Goal: Find specific page/section: Find specific page/section

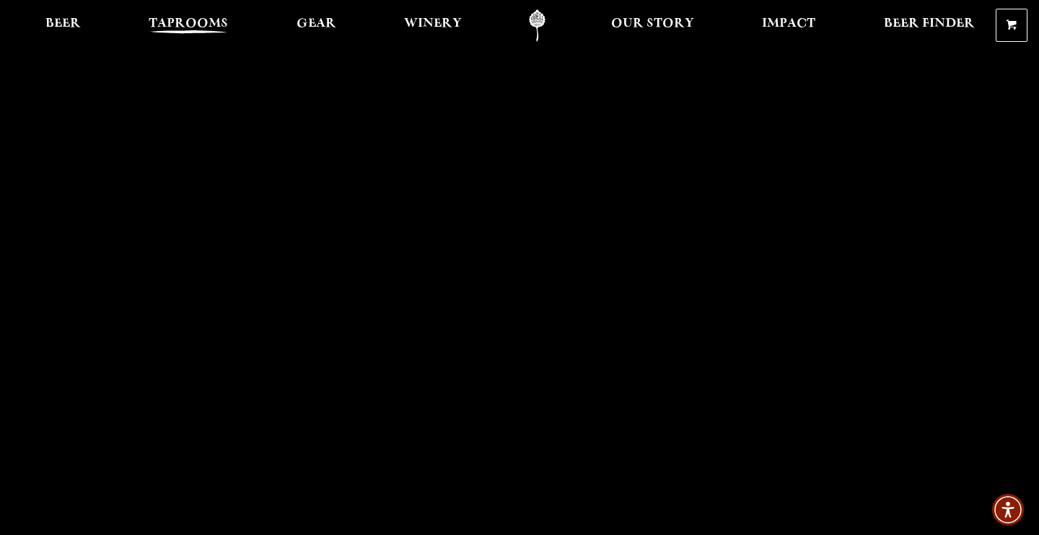
click at [210, 17] on link "Taprooms" at bounding box center [188, 25] width 98 height 32
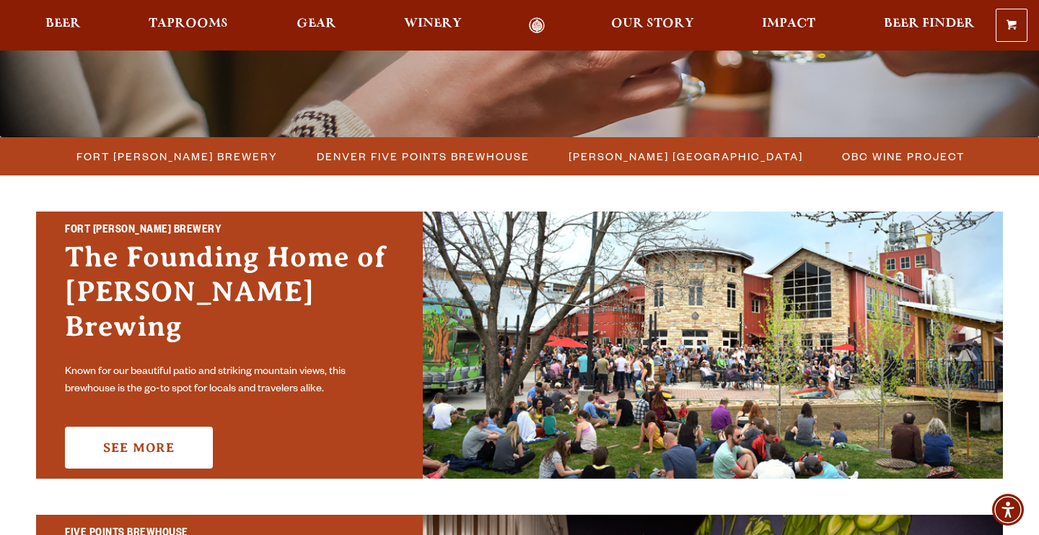
scroll to position [333, 0]
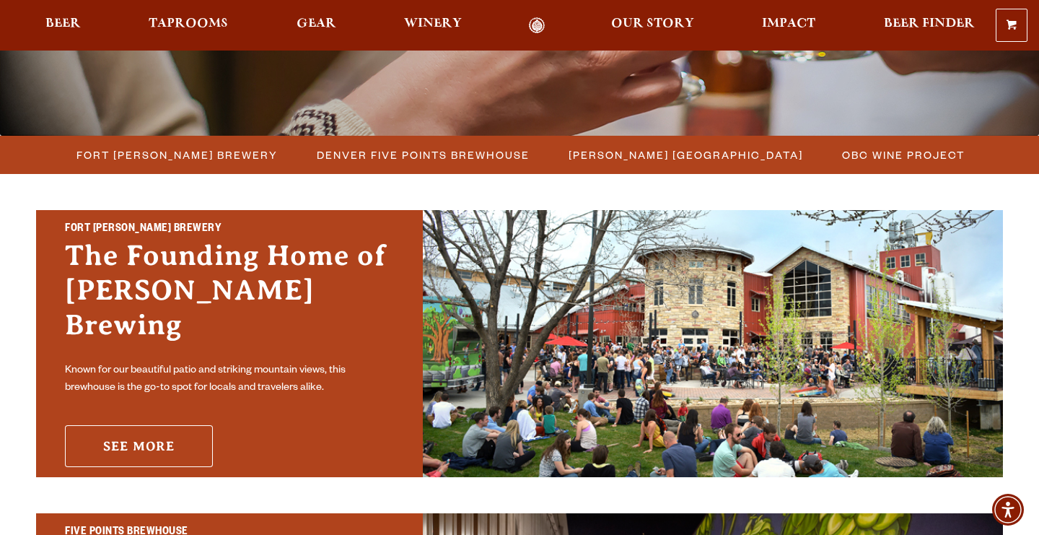
click at [184, 425] on link "See More" at bounding box center [139, 446] width 148 height 42
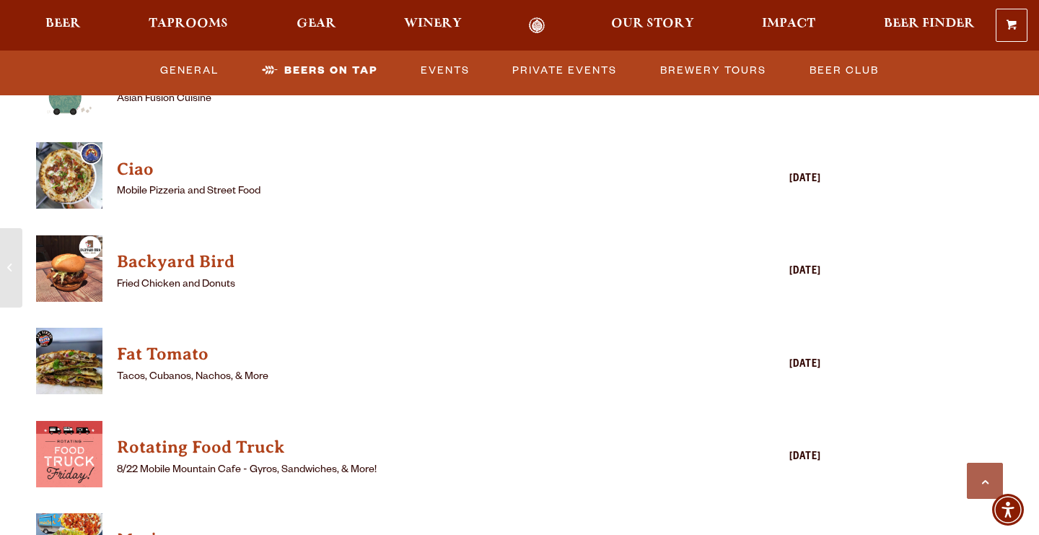
scroll to position [3578, 0]
click at [461, 72] on link "Events" at bounding box center [445, 70] width 61 height 33
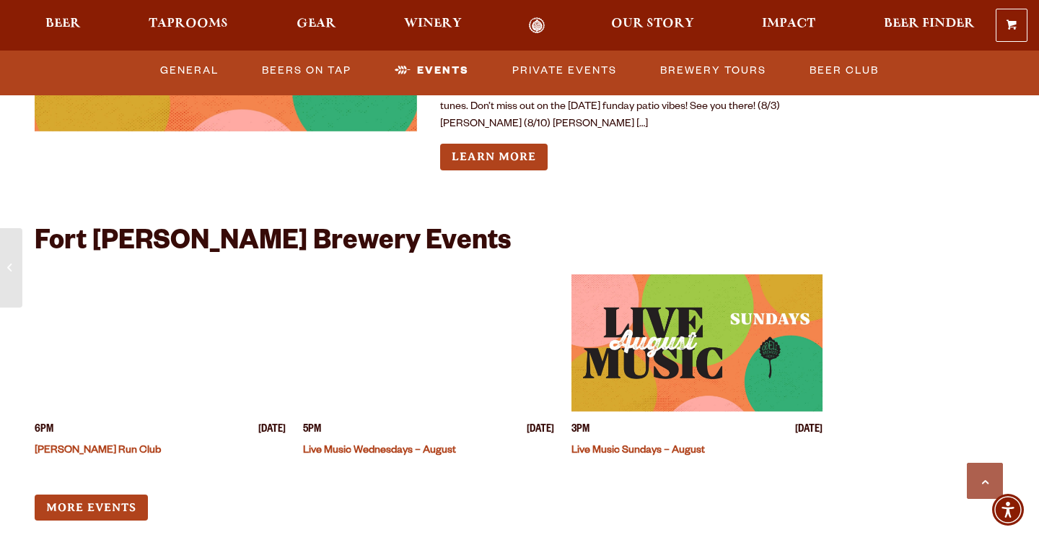
scroll to position [5441, 0]
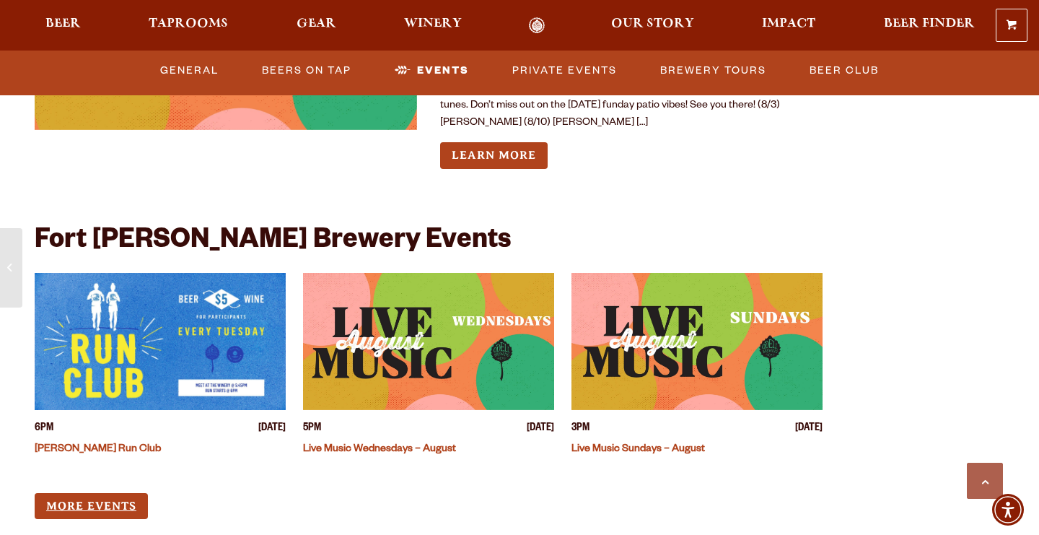
click at [124, 493] on link "More Events" at bounding box center [91, 506] width 113 height 27
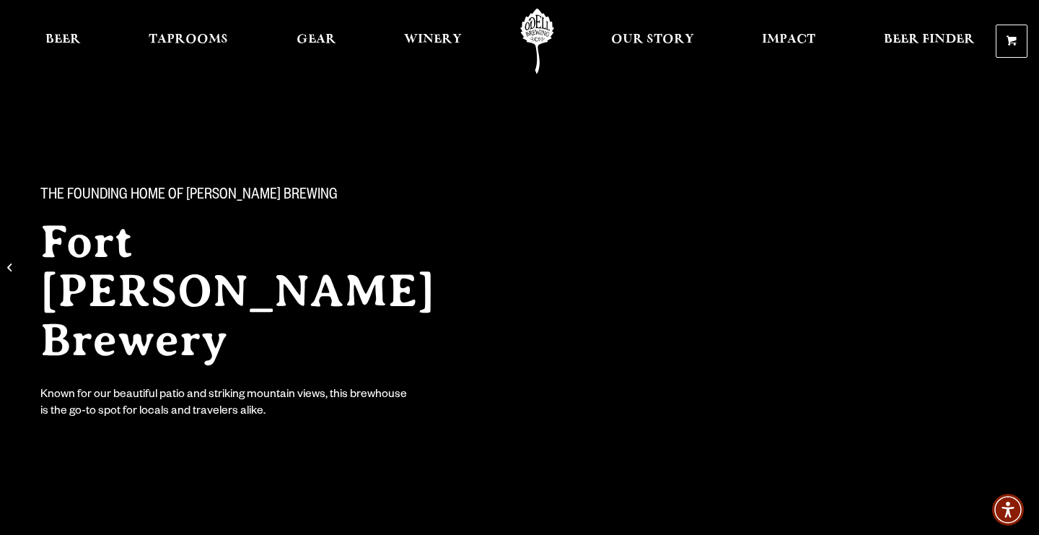
scroll to position [0, 0]
click at [446, 32] on link "Winery" at bounding box center [433, 41] width 77 height 65
